Goal: Task Accomplishment & Management: Complete application form

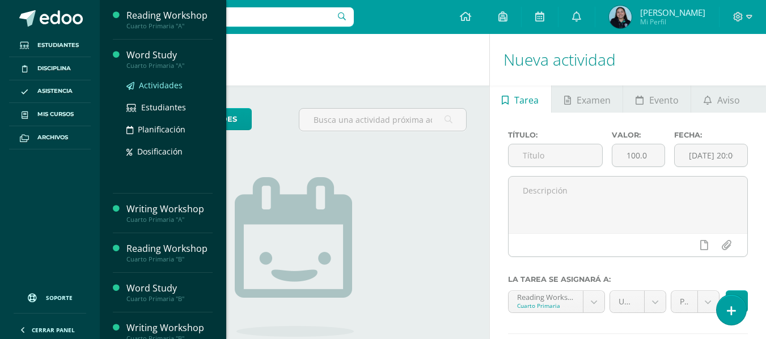
click at [155, 85] on span "Actividades" at bounding box center [161, 85] width 44 height 11
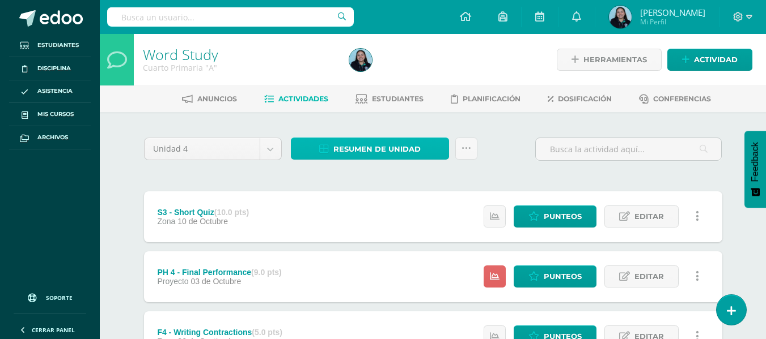
click at [388, 148] on span "Resumen de unidad" at bounding box center [376, 149] width 87 height 21
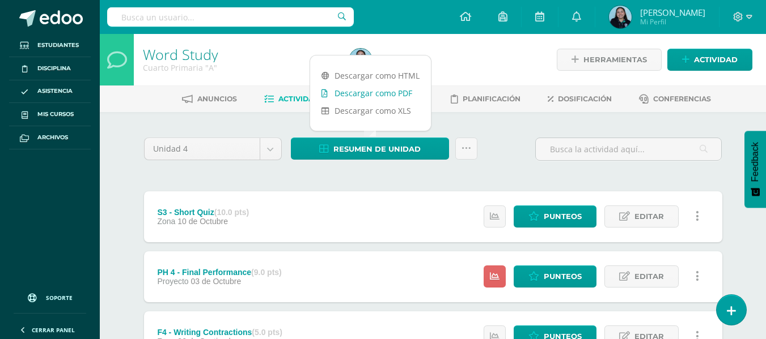
click at [382, 95] on link "Descargar como PDF" at bounding box center [370, 93] width 121 height 18
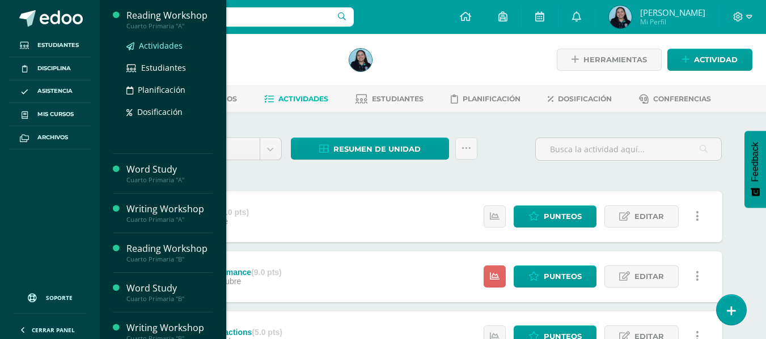
click at [167, 44] on span "Actividades" at bounding box center [161, 45] width 44 height 11
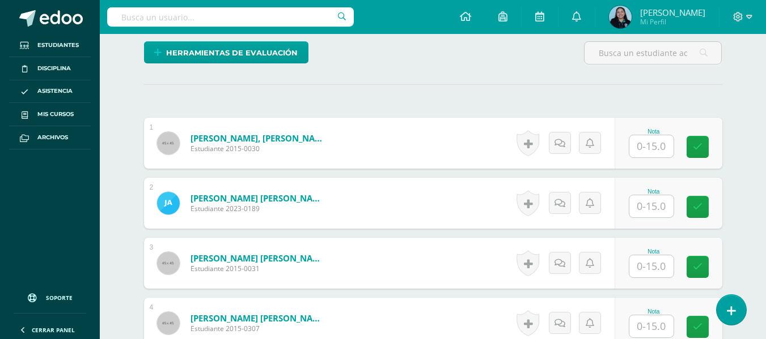
scroll to position [277, 0]
click at [643, 146] on input "text" at bounding box center [651, 146] width 44 height 22
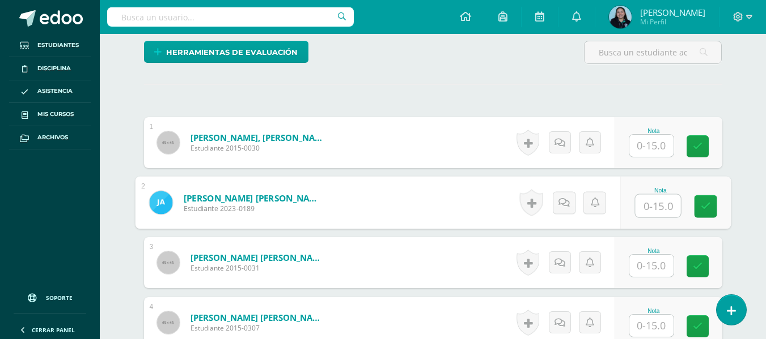
click at [661, 203] on input "text" at bounding box center [657, 206] width 45 height 23
type input "13"
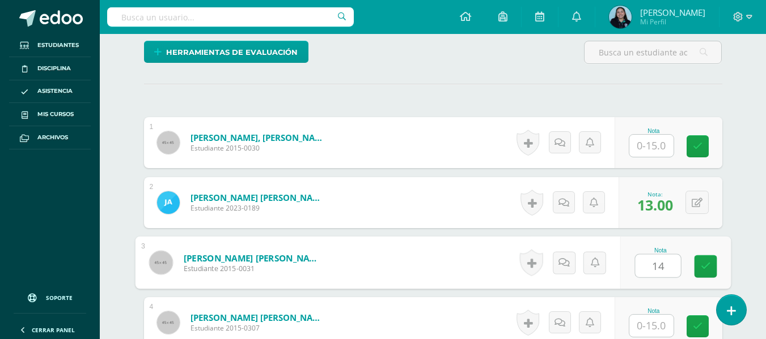
type input "14"
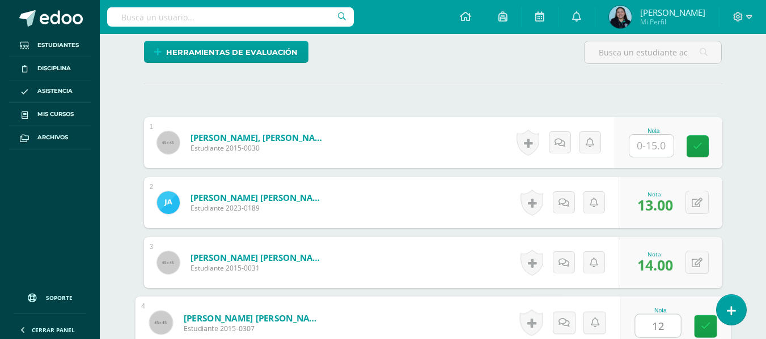
type input "12"
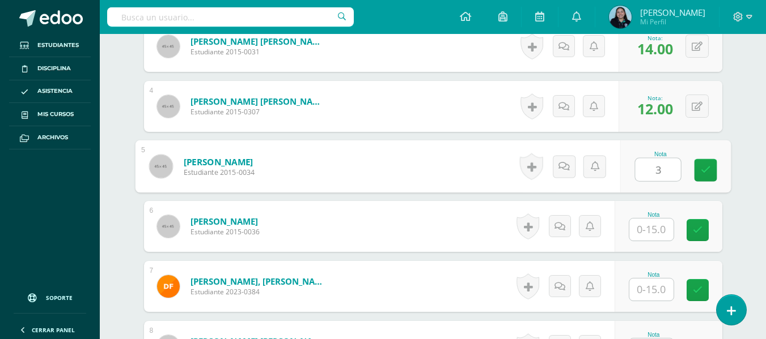
type input "3"
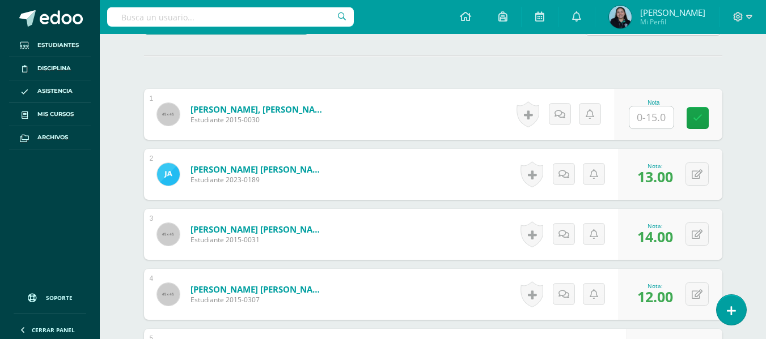
scroll to position [304, 0]
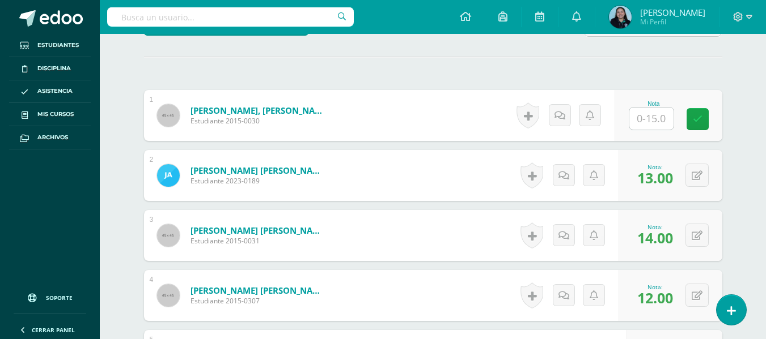
click at [649, 112] on input "text" at bounding box center [651, 119] width 44 height 22
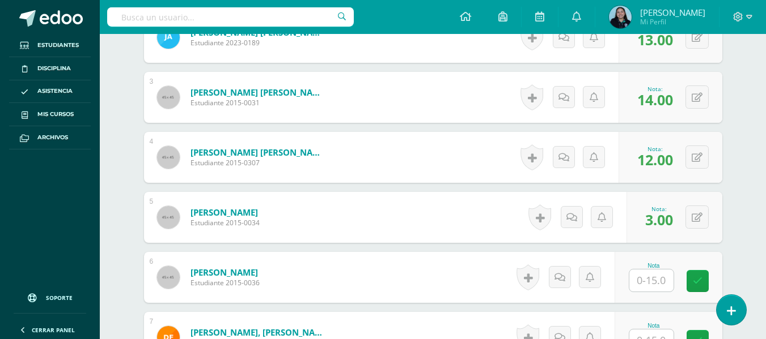
scroll to position [511, 0]
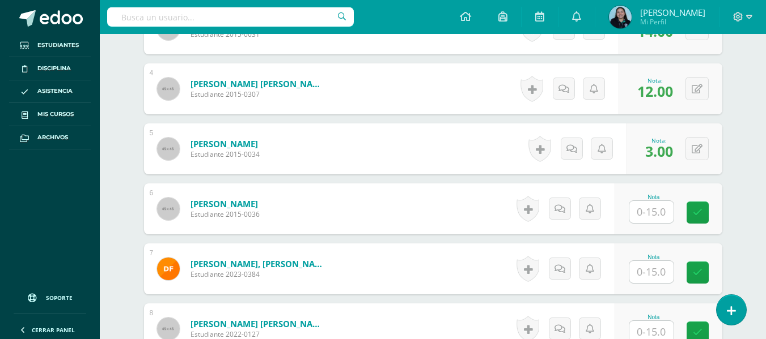
type input "10"
click at [644, 207] on input "text" at bounding box center [651, 212] width 44 height 22
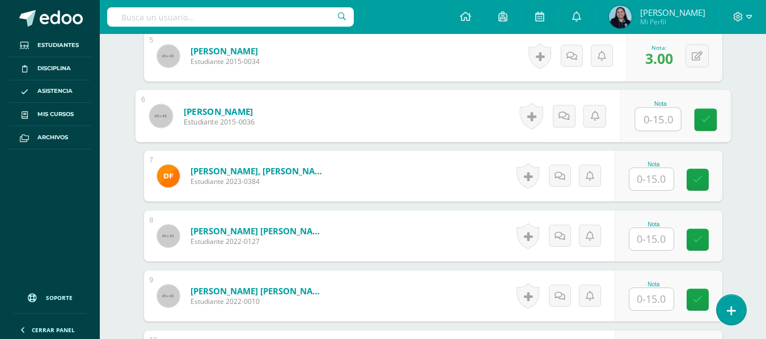
scroll to position [606, 0]
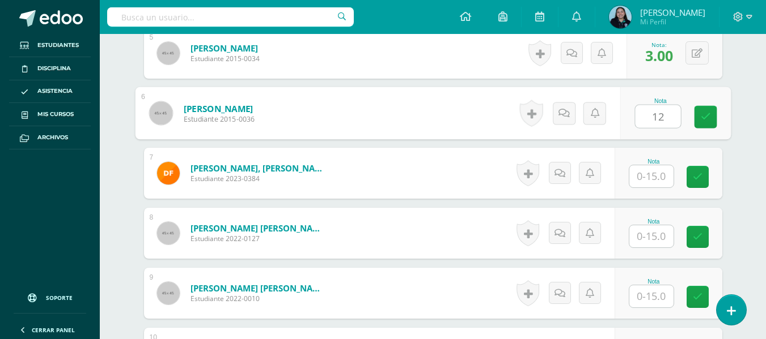
type input "12"
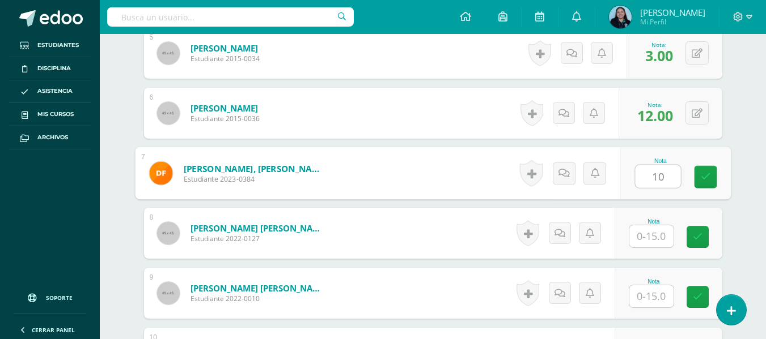
type input "10"
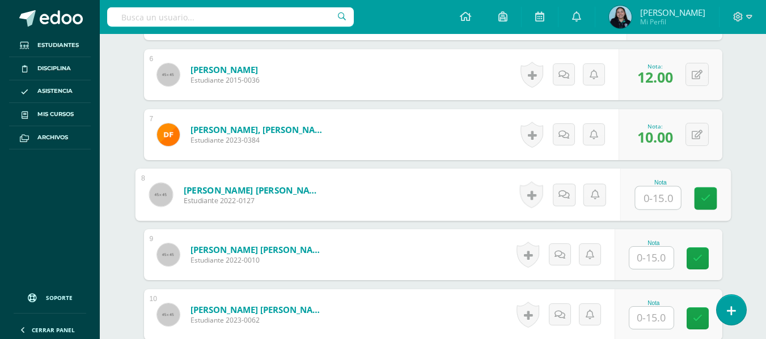
scroll to position [645, 0]
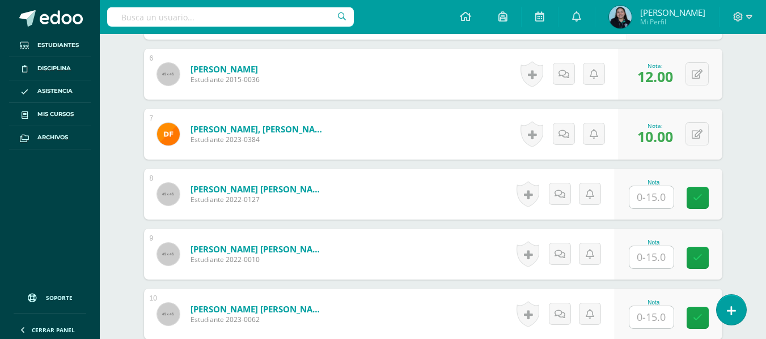
click at [669, 243] on div "Nota" at bounding box center [653, 243] width 50 height 6
click at [644, 204] on input "text" at bounding box center [657, 197] width 45 height 23
type input "14"
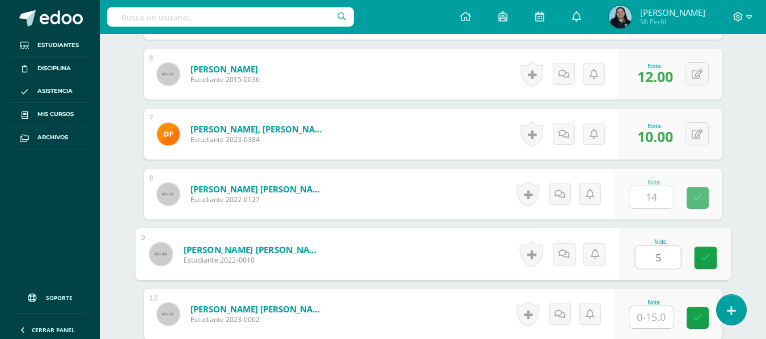
type input "5"
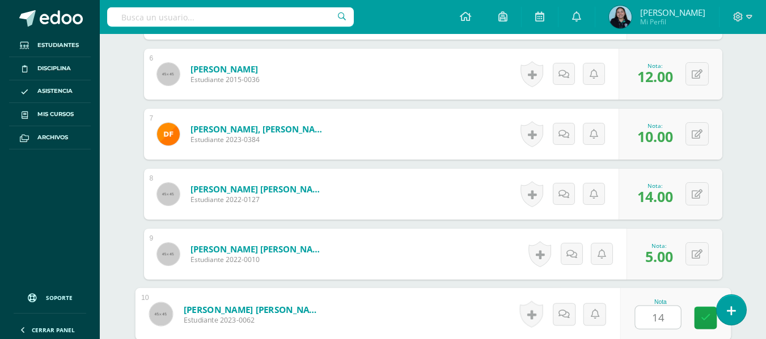
type input "14"
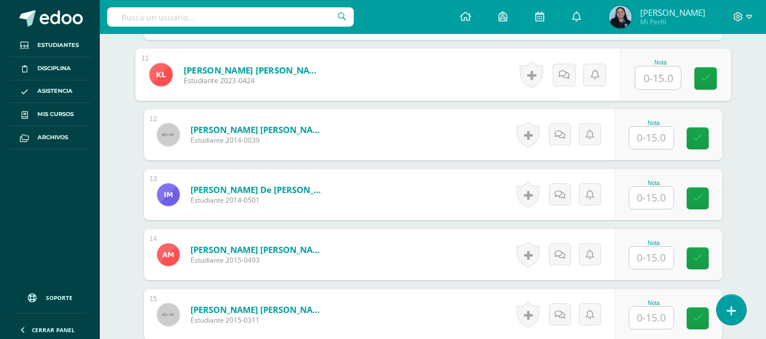
scroll to position [946, 0]
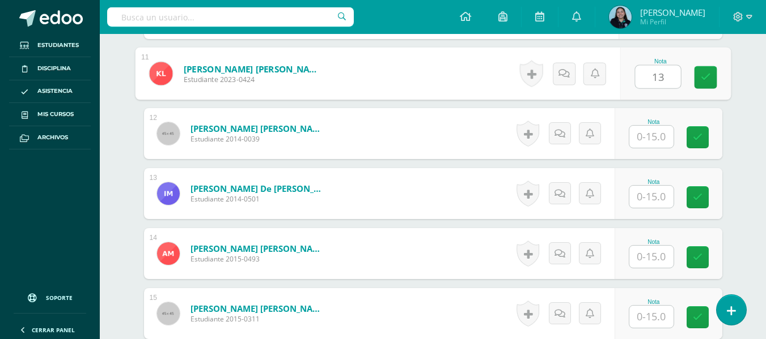
type input "13"
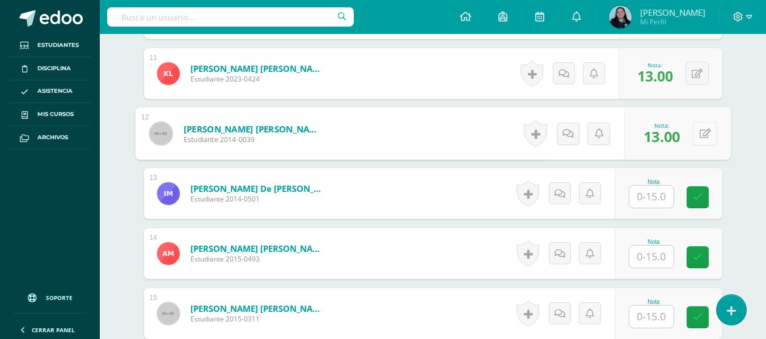
click at [704, 124] on button at bounding box center [704, 134] width 24 height 24
type input "14"
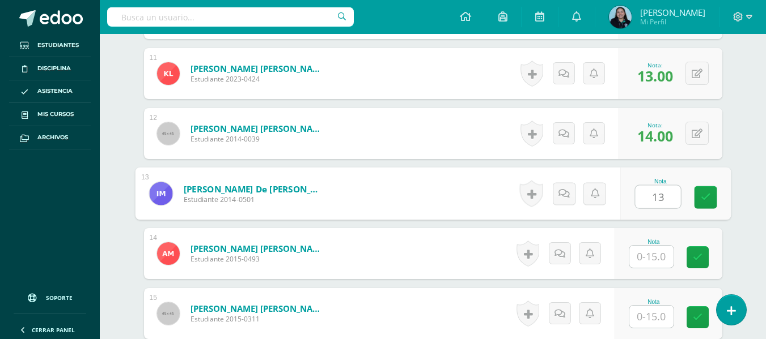
type input "13"
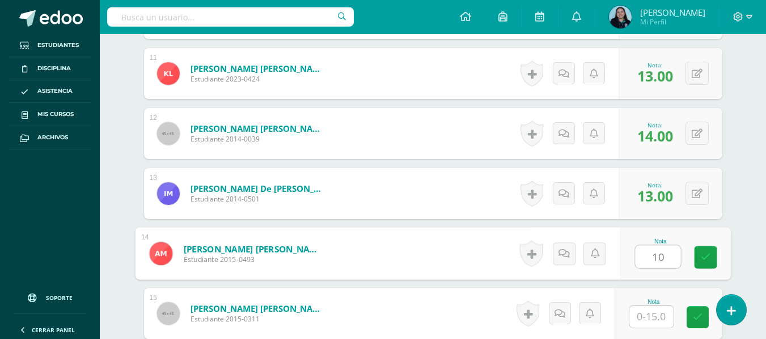
type input "10"
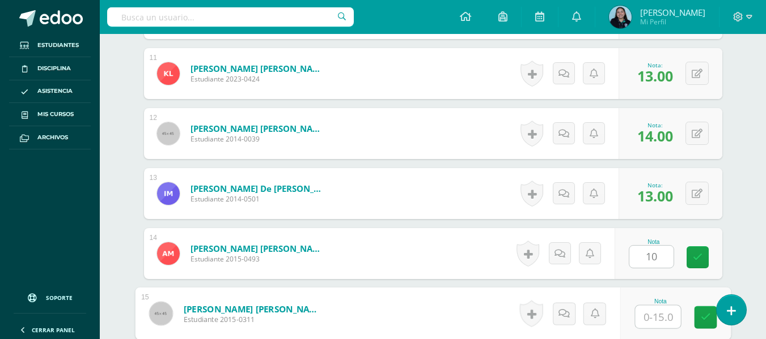
type input "0"
type input "10"
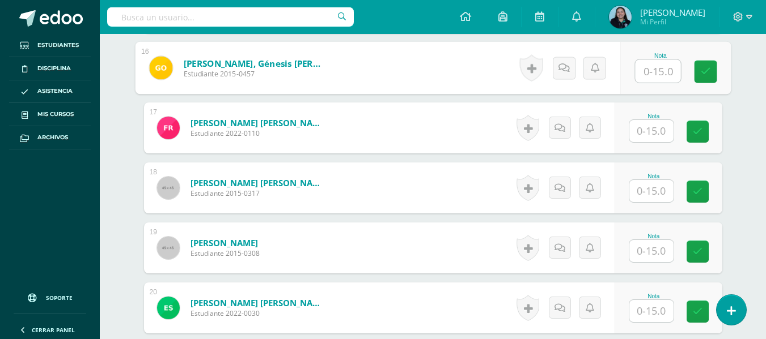
scroll to position [1253, 0]
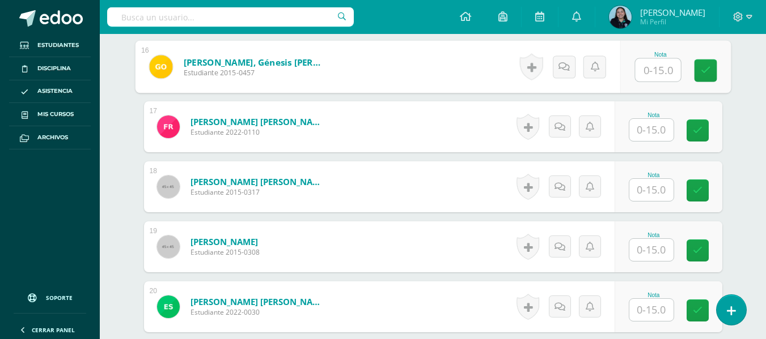
click at [657, 244] on input "text" at bounding box center [651, 250] width 44 height 22
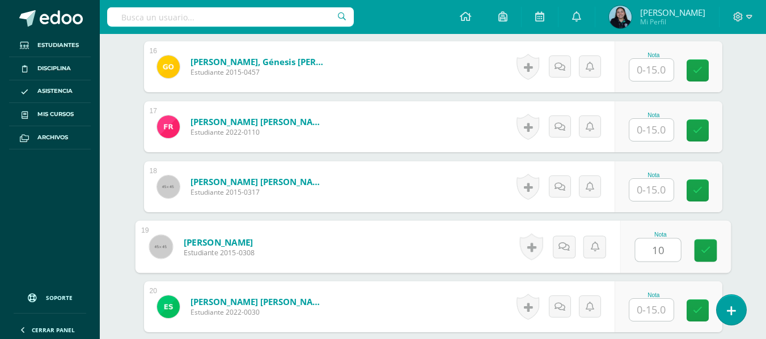
type input "10"
click at [644, 71] on input "text" at bounding box center [651, 70] width 44 height 22
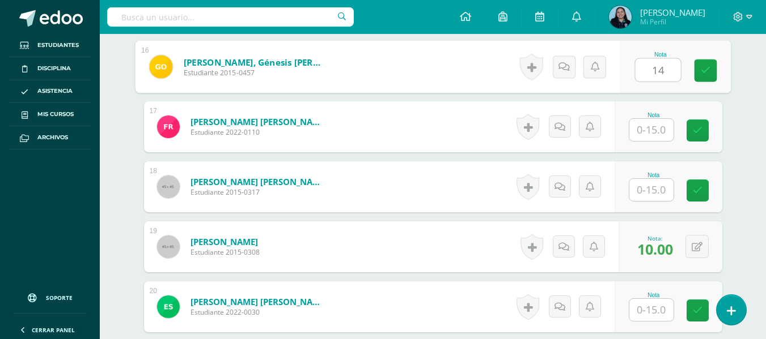
type input "14"
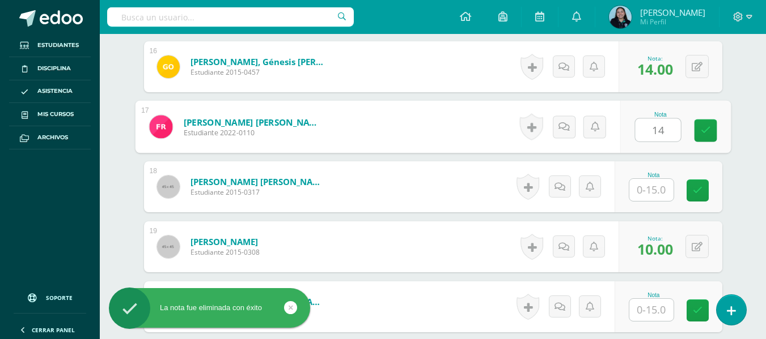
type input "14"
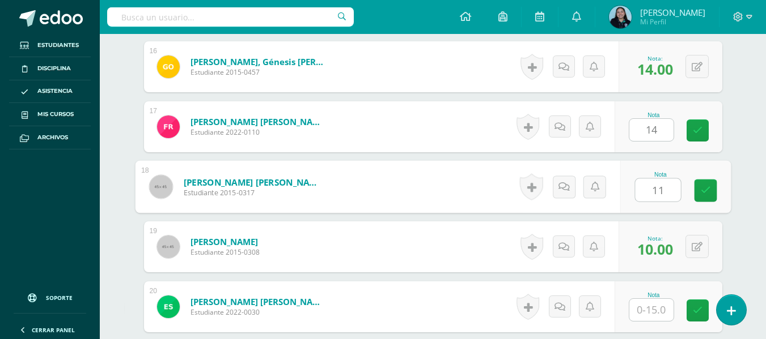
type input "11"
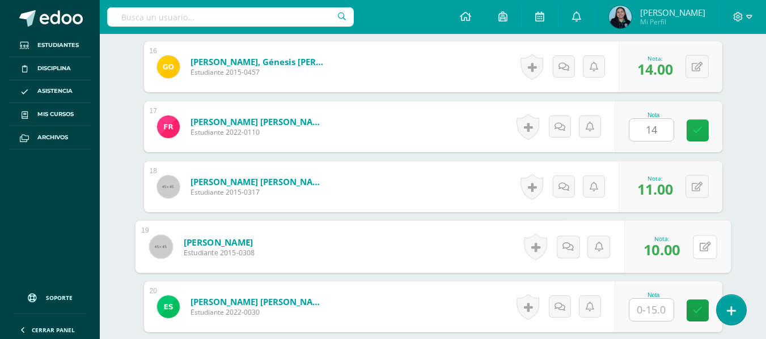
click at [700, 135] on link at bounding box center [697, 131] width 22 height 22
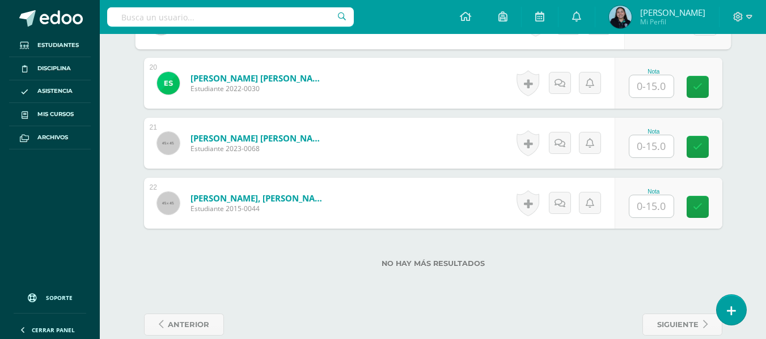
scroll to position [1478, 0]
click at [660, 144] on input "text" at bounding box center [651, 146] width 44 height 22
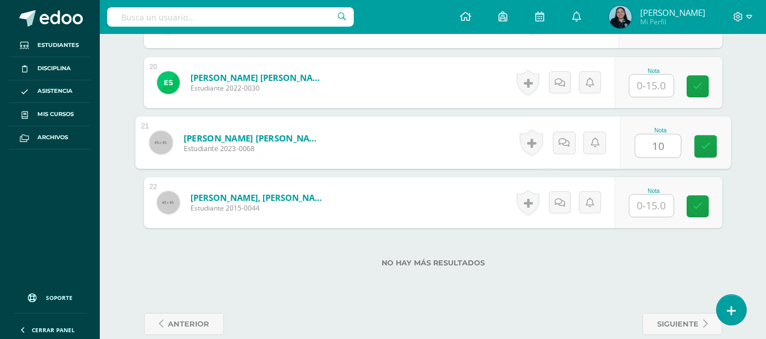
type input "10"
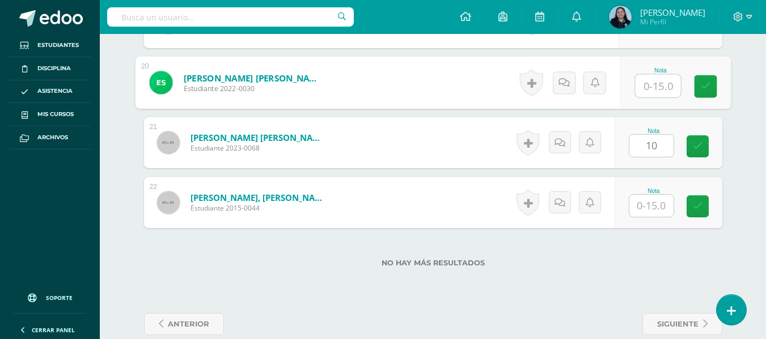
click at [650, 84] on input "text" at bounding box center [657, 86] width 45 height 23
type input "13"
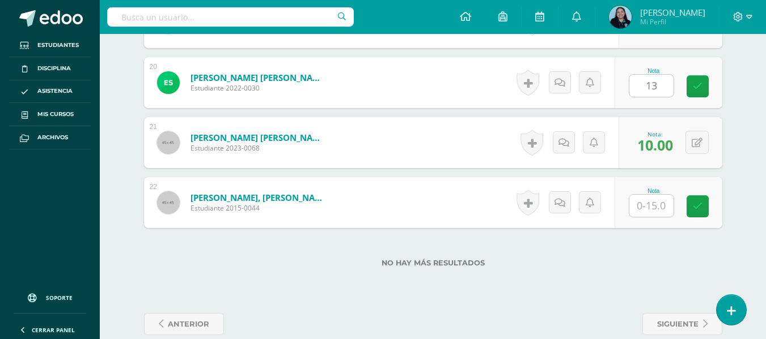
click at [573, 274] on div "No hay más resultados" at bounding box center [433, 254] width 578 height 53
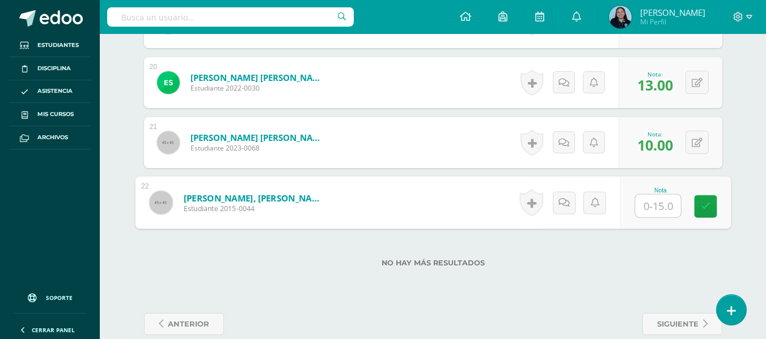
click at [640, 210] on input "text" at bounding box center [657, 206] width 45 height 23
type input "10"
click at [605, 270] on div "No hay más resultados" at bounding box center [433, 254] width 578 height 53
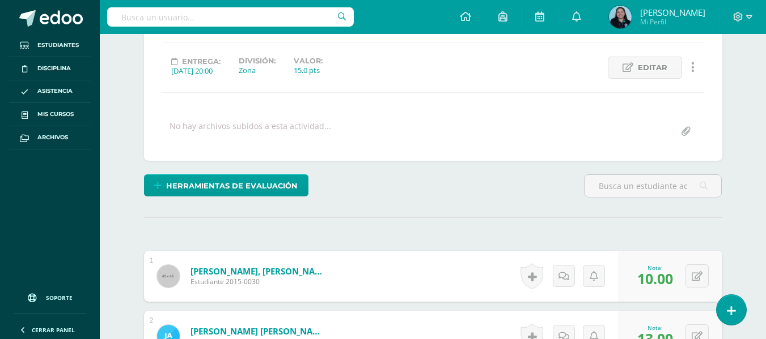
scroll to position [0, 0]
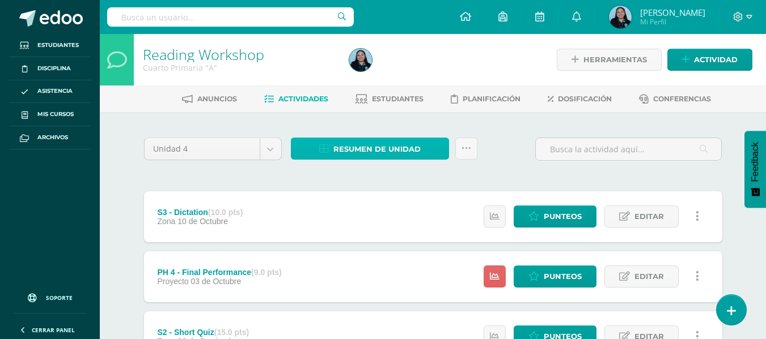
click at [357, 148] on span "Resumen de unidad" at bounding box center [376, 149] width 87 height 21
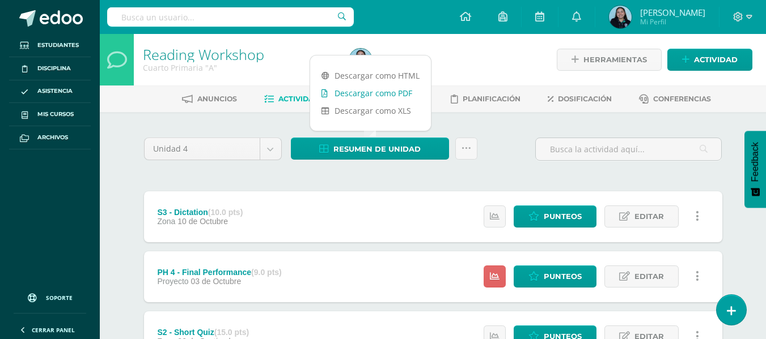
click at [358, 92] on link "Descargar como PDF" at bounding box center [370, 93] width 121 height 18
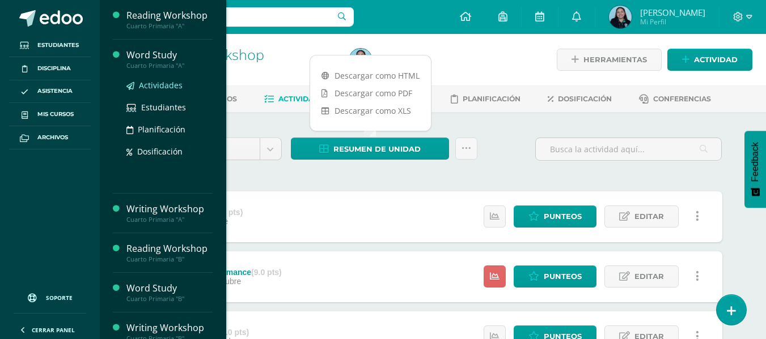
click at [154, 88] on span "Actividades" at bounding box center [161, 85] width 44 height 11
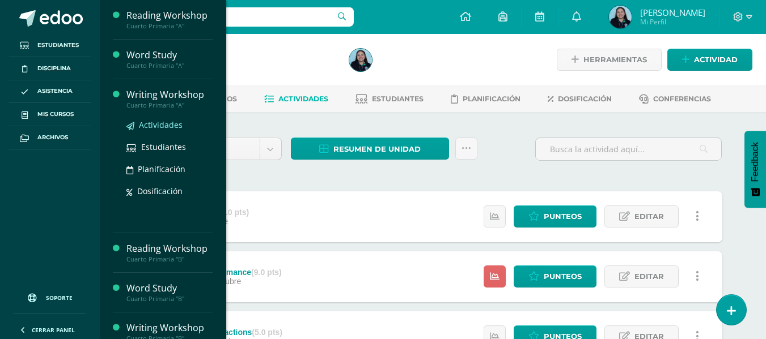
click at [163, 124] on span "Actividades" at bounding box center [161, 125] width 44 height 11
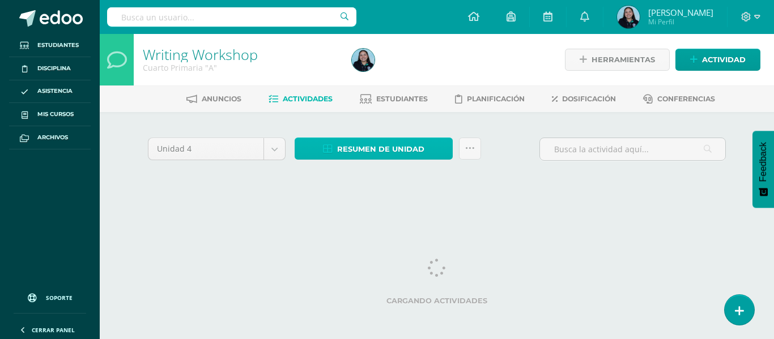
click at [371, 150] on span "Resumen de unidad" at bounding box center [380, 149] width 87 height 21
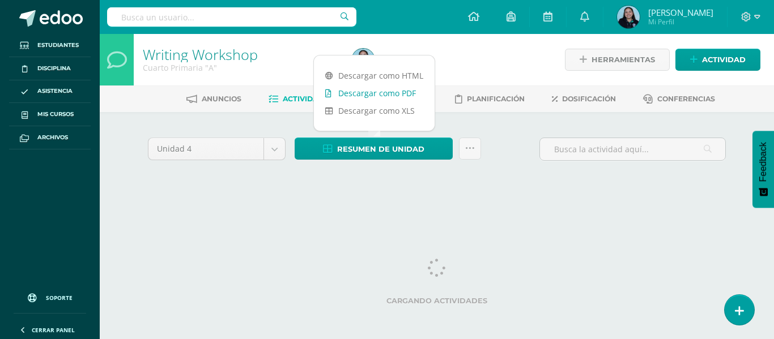
click at [383, 97] on link "Descargar como PDF" at bounding box center [374, 93] width 121 height 18
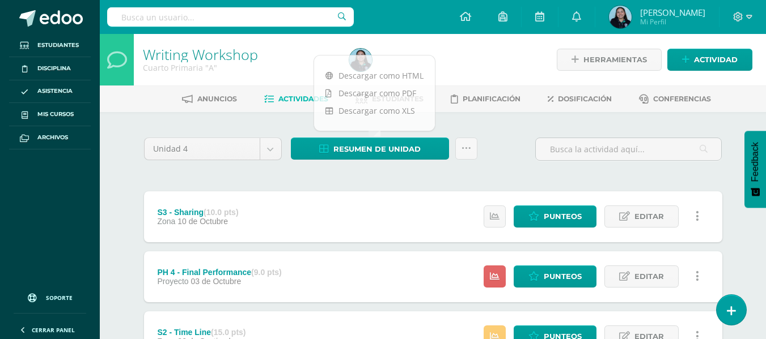
click at [249, 166] on div "Unidad 4 Unidad 1 Unidad 2 Unidad 3 Unidad 4" at bounding box center [212, 154] width 147 height 32
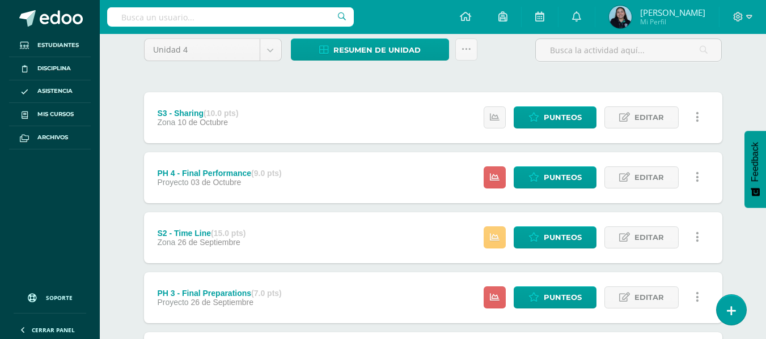
scroll to position [100, 0]
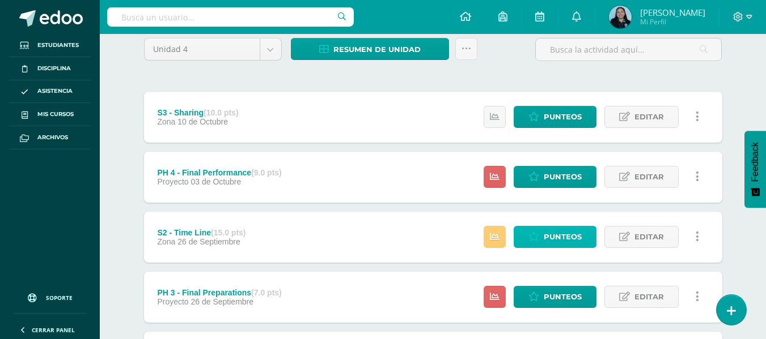
click at [565, 235] on span "Punteos" at bounding box center [562, 237] width 38 height 21
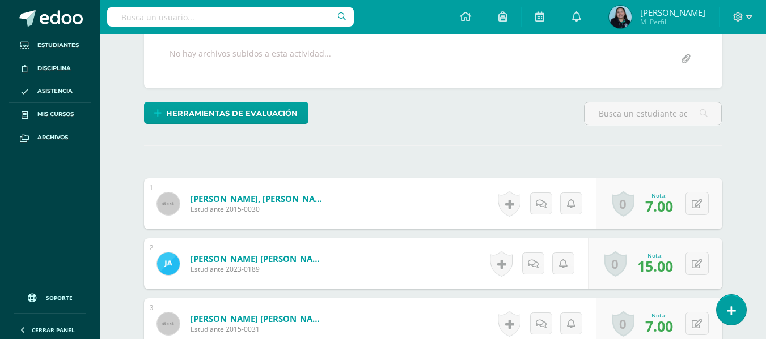
scroll to position [319, 0]
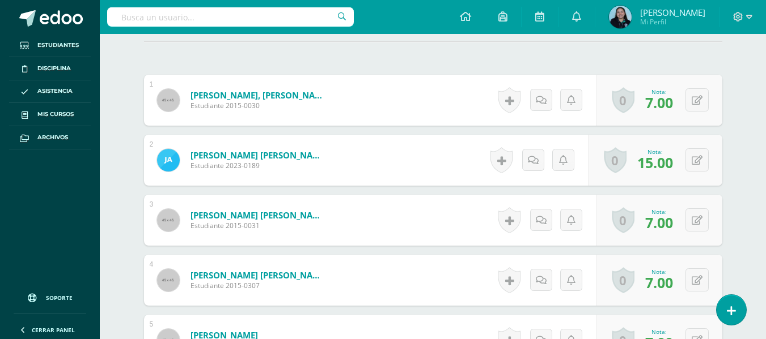
click at [685, 230] on div "0 Logros Logros obtenidos Aún no hay logros agregados Nota: 7.00" at bounding box center [659, 220] width 126 height 51
click at [704, 220] on button at bounding box center [696, 219] width 23 height 23
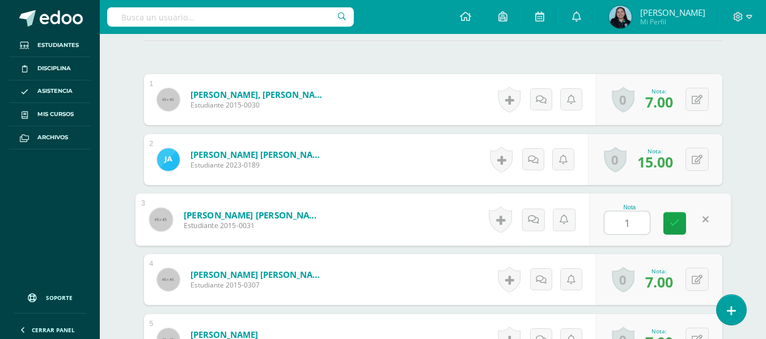
type input "13"
click at [673, 226] on icon at bounding box center [674, 223] width 10 height 10
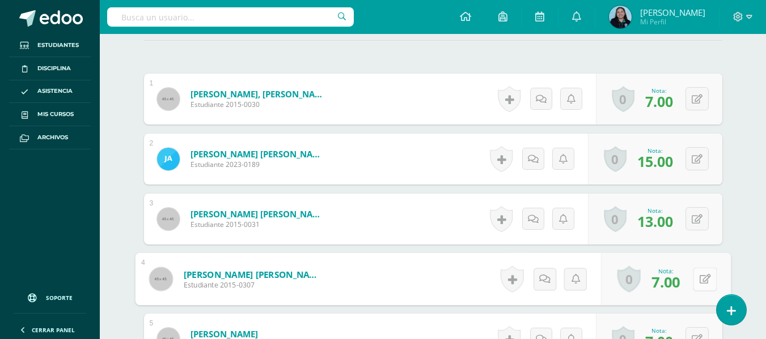
click at [695, 277] on button at bounding box center [704, 279] width 24 height 24
type input "13"
click at [666, 278] on link at bounding box center [674, 283] width 23 height 23
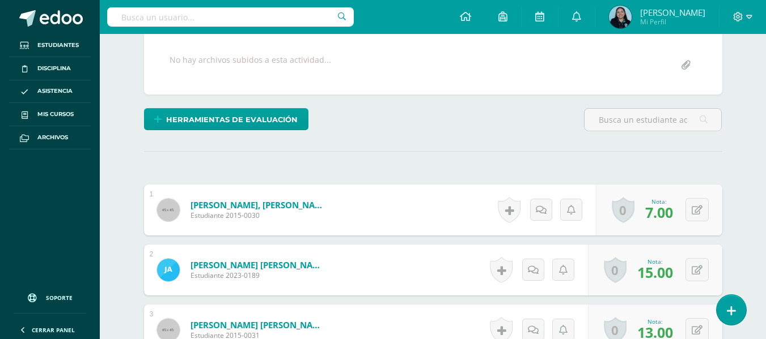
scroll to position [210, 0]
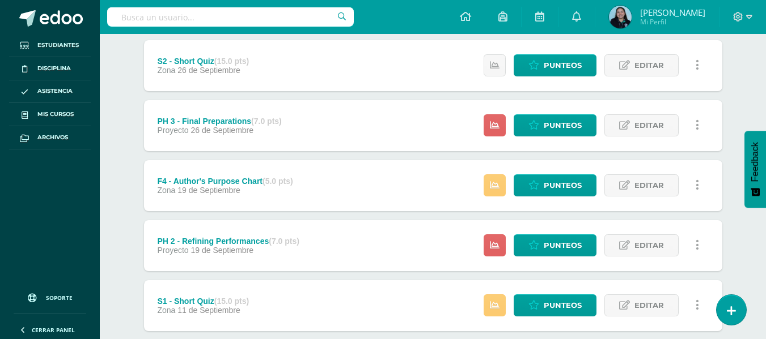
scroll to position [275, 0]
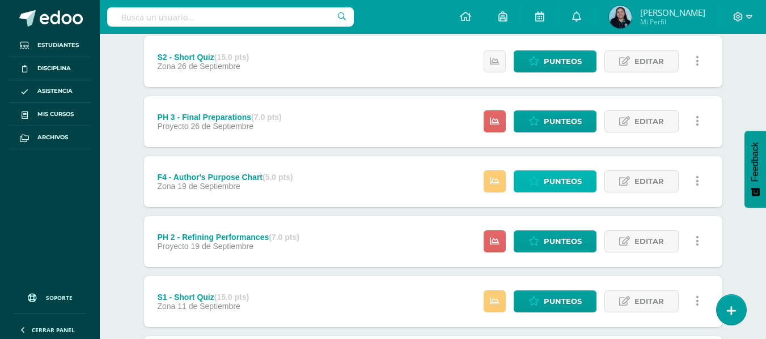
click at [566, 176] on span "Punteos" at bounding box center [562, 181] width 38 height 21
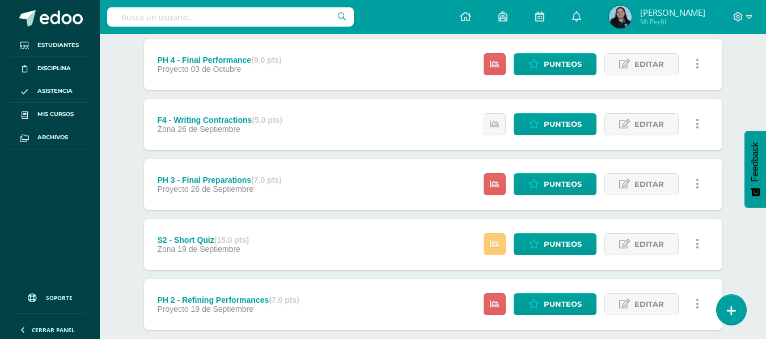
scroll to position [213, 0]
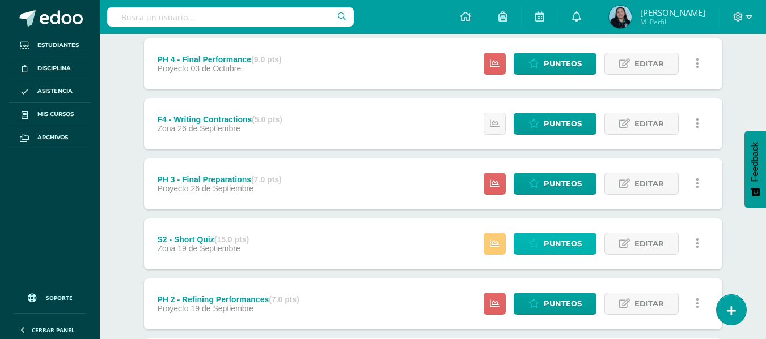
click at [545, 254] on span "Punteos" at bounding box center [562, 243] width 38 height 21
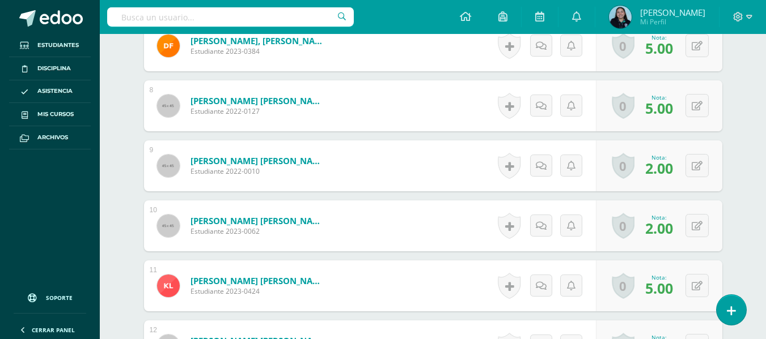
scroll to position [736, 0]
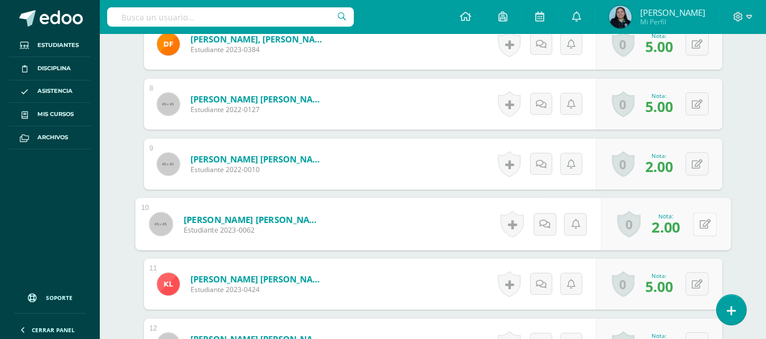
click at [687, 223] on div "0 [GEOGRAPHIC_DATA] Logros obtenidos Aún no hay logros agregados Nota: 2.00" at bounding box center [665, 224] width 130 height 53
click at [702, 224] on icon at bounding box center [704, 224] width 11 height 10
type input "5"
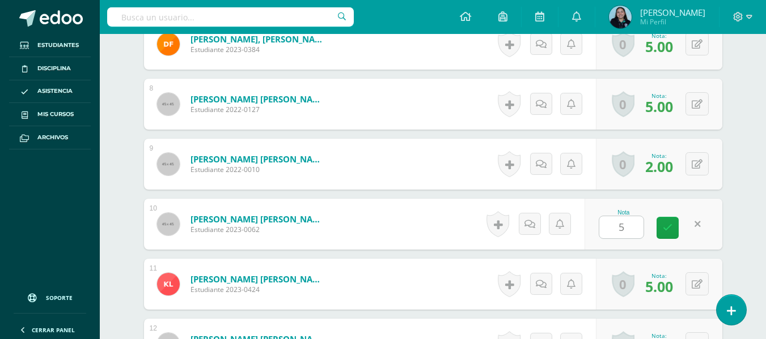
click at [678, 240] on div "Nota 5" at bounding box center [653, 224] width 138 height 51
click at [673, 235] on form "López Monterroso, Marlon Josué Estudiante 2023-0062 Nota 5.00 0 Logros Logros o…" at bounding box center [433, 224] width 578 height 51
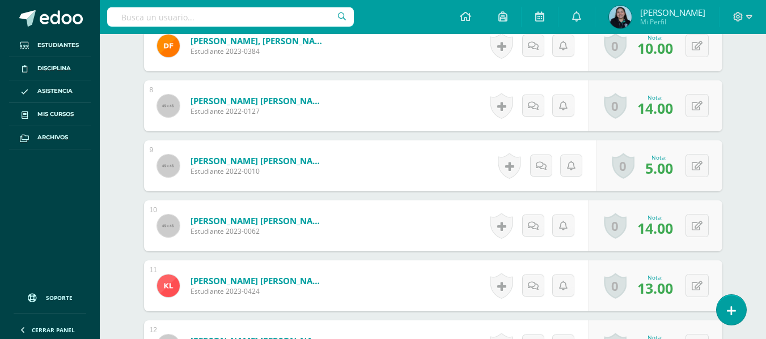
scroll to position [734, 0]
click at [693, 225] on button at bounding box center [704, 226] width 24 height 24
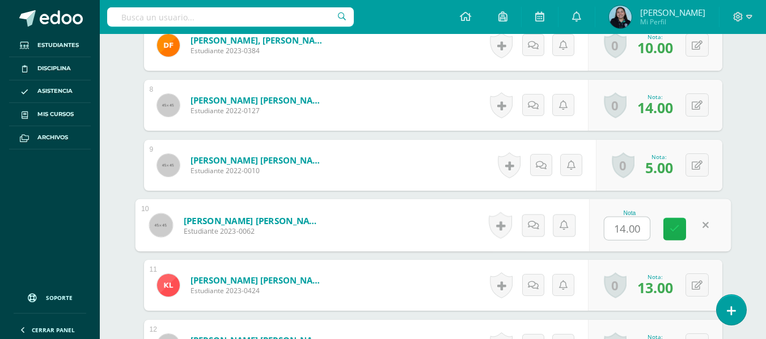
scroll to position [735, 0]
type input "15"
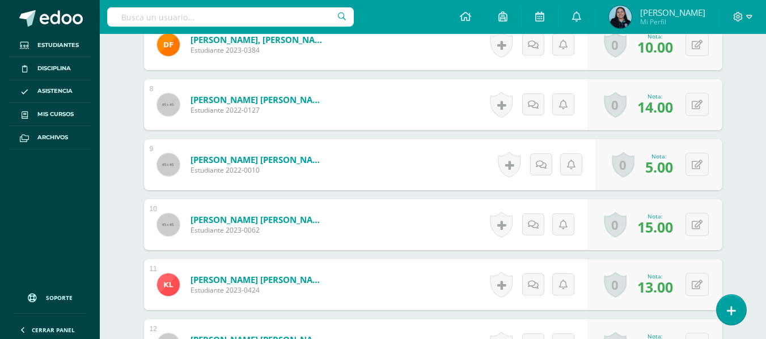
click at [127, 232] on div "¿Estás seguro que quieres eliminar esta actividad? Esto borrará la actividad y …" at bounding box center [432, 239] width 623 height 1724
